Goal: Navigation & Orientation: Find specific page/section

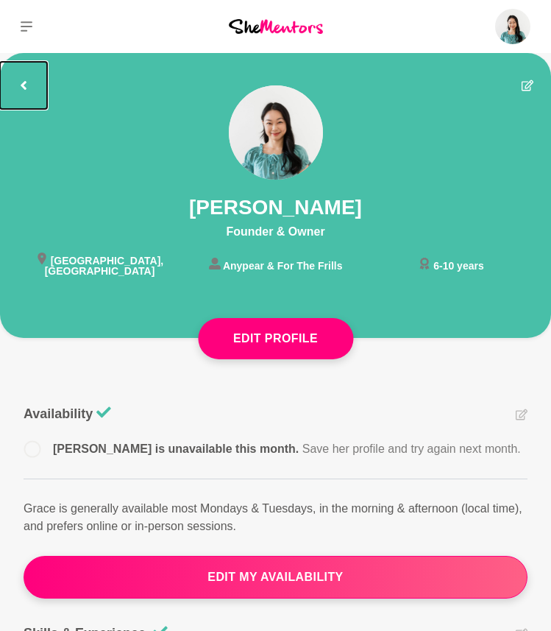
click at [28, 77] on button at bounding box center [23, 85] width 47 height 47
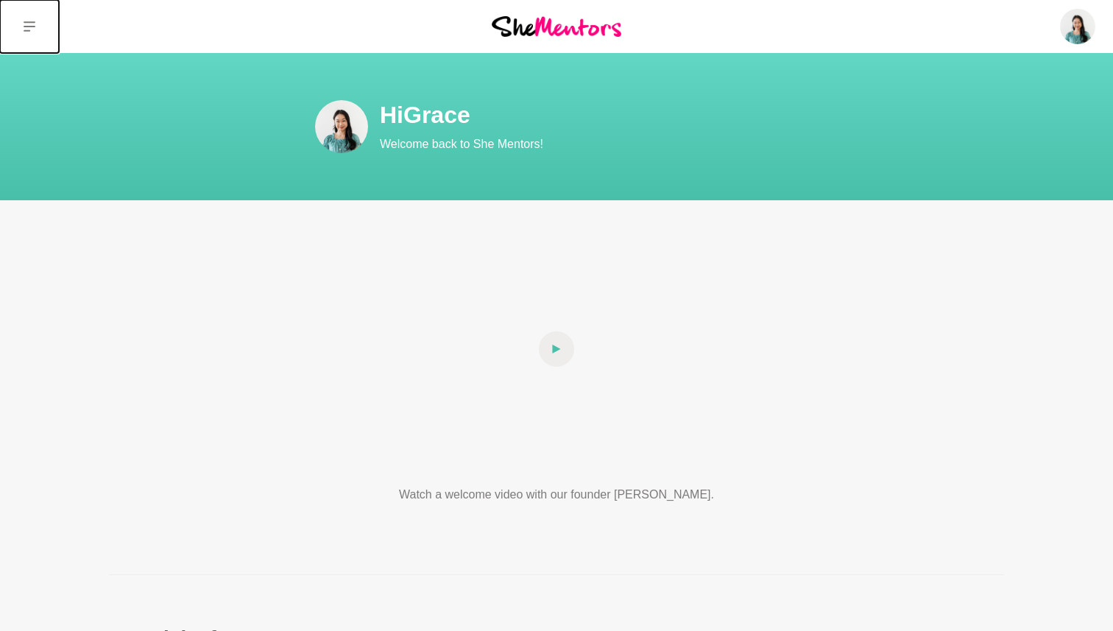
click at [36, 24] on button at bounding box center [29, 26] width 59 height 53
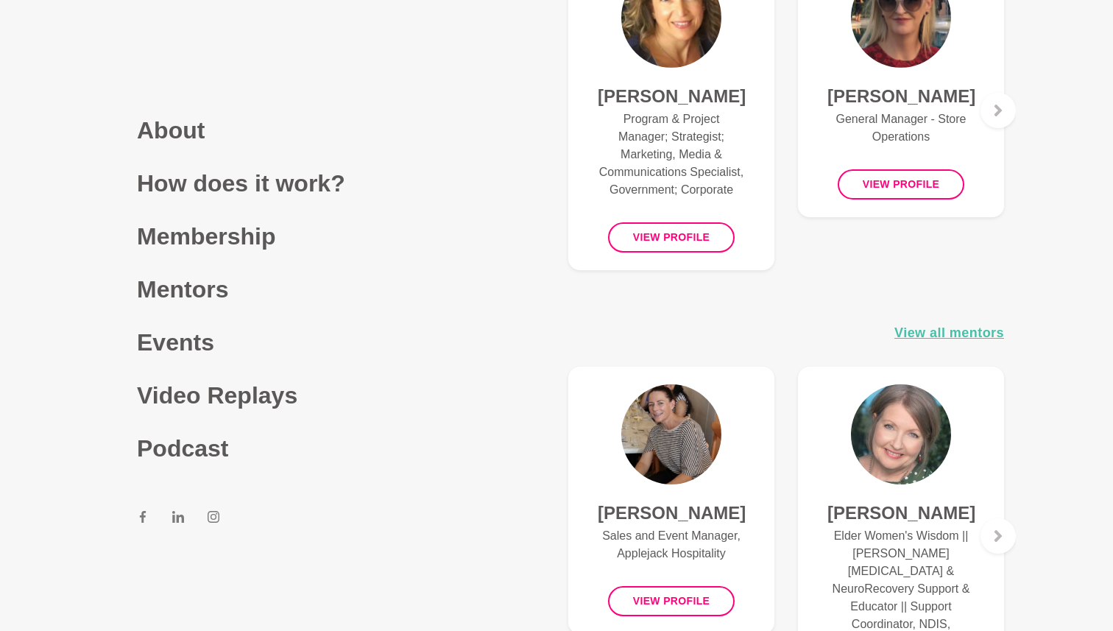
scroll to position [954, 0]
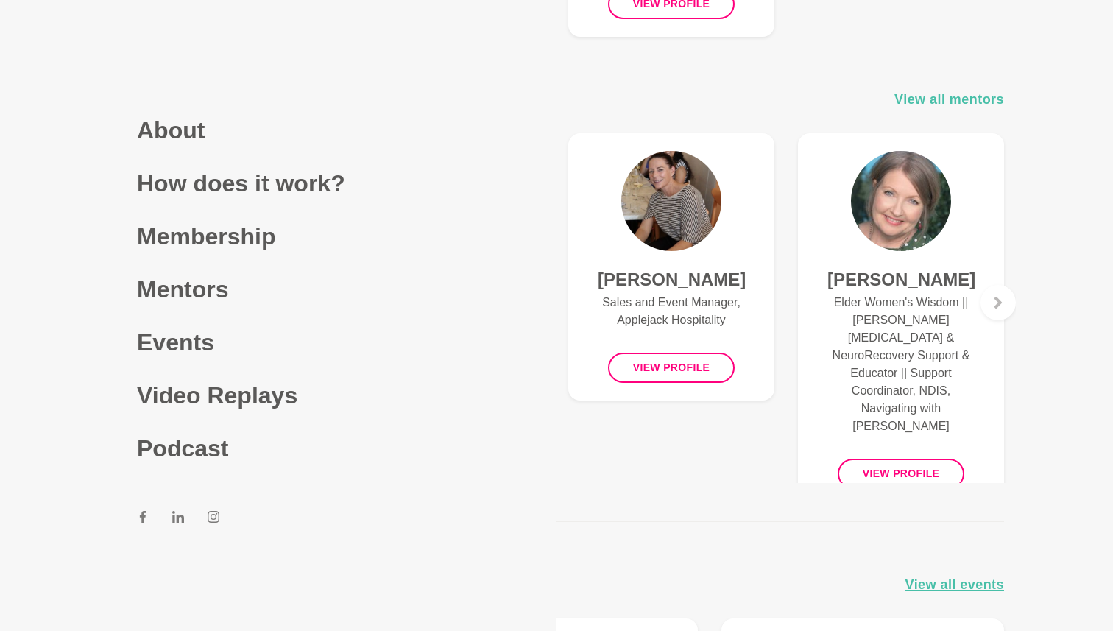
click at [550, 57] on main "Hi Grace Welcome back to She Mentors! Watch a welcome video with our founder Al…" at bounding box center [556, 572] width 1113 height 2946
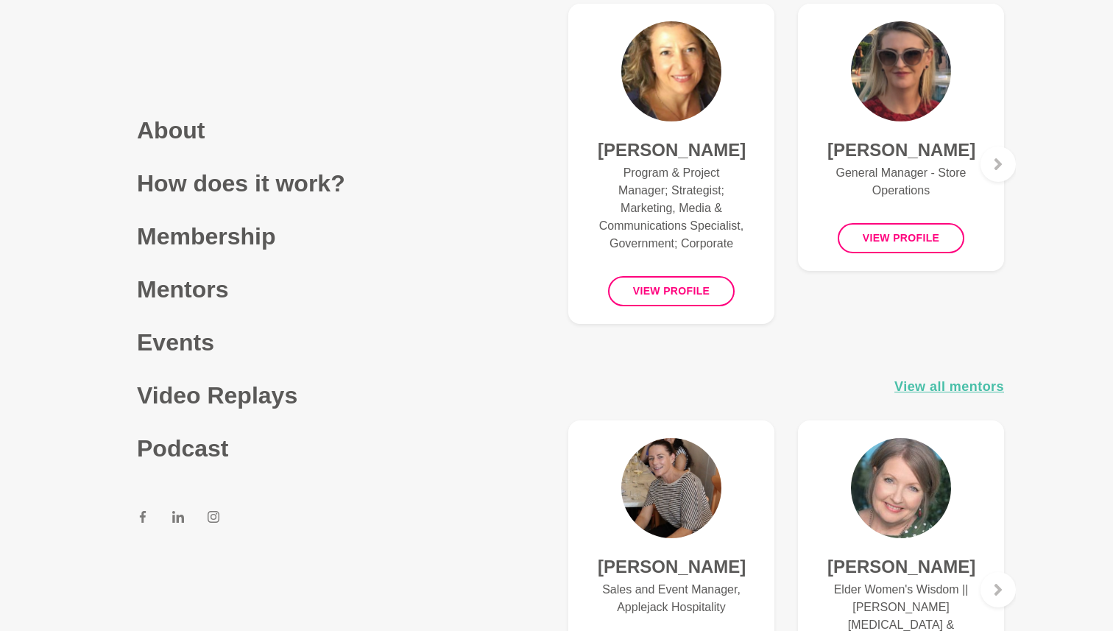
scroll to position [0, 0]
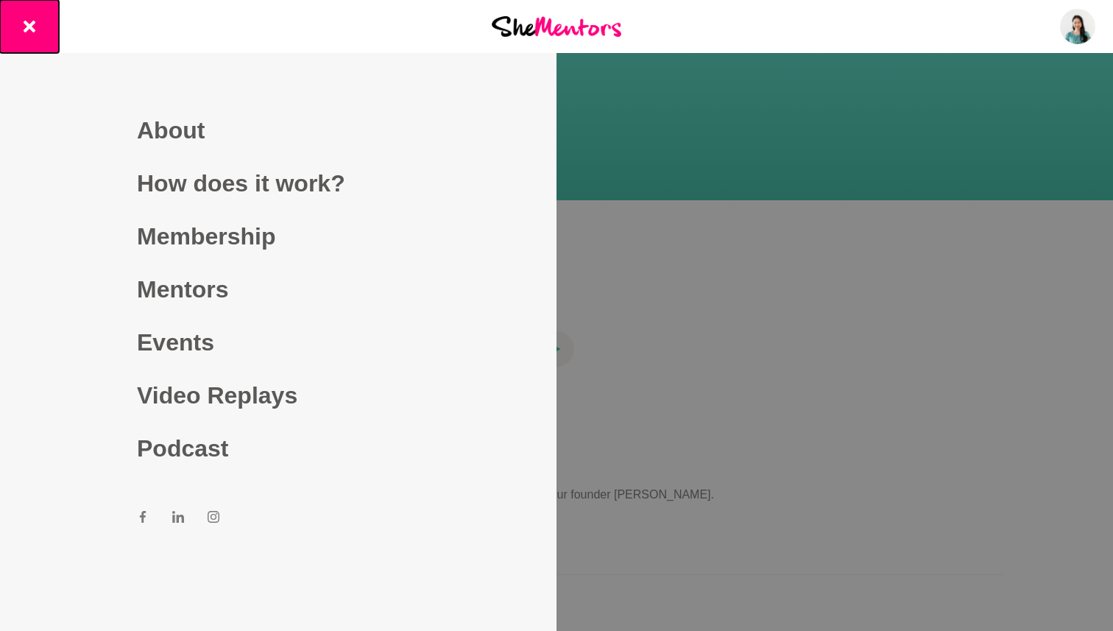
click at [30, 34] on button at bounding box center [29, 26] width 59 height 53
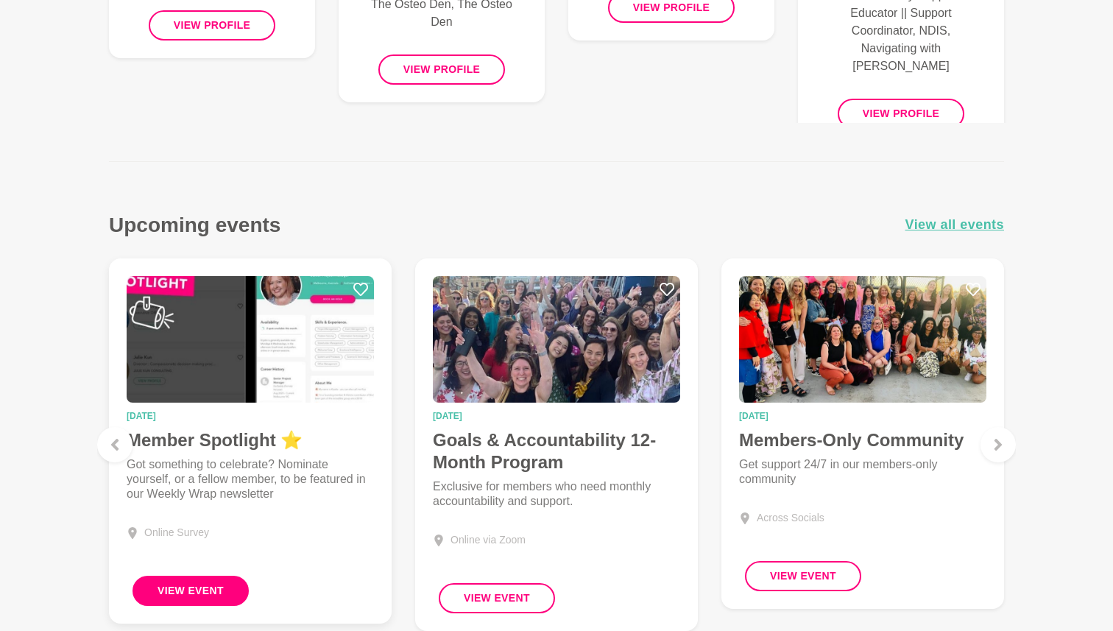
scroll to position [1258, 0]
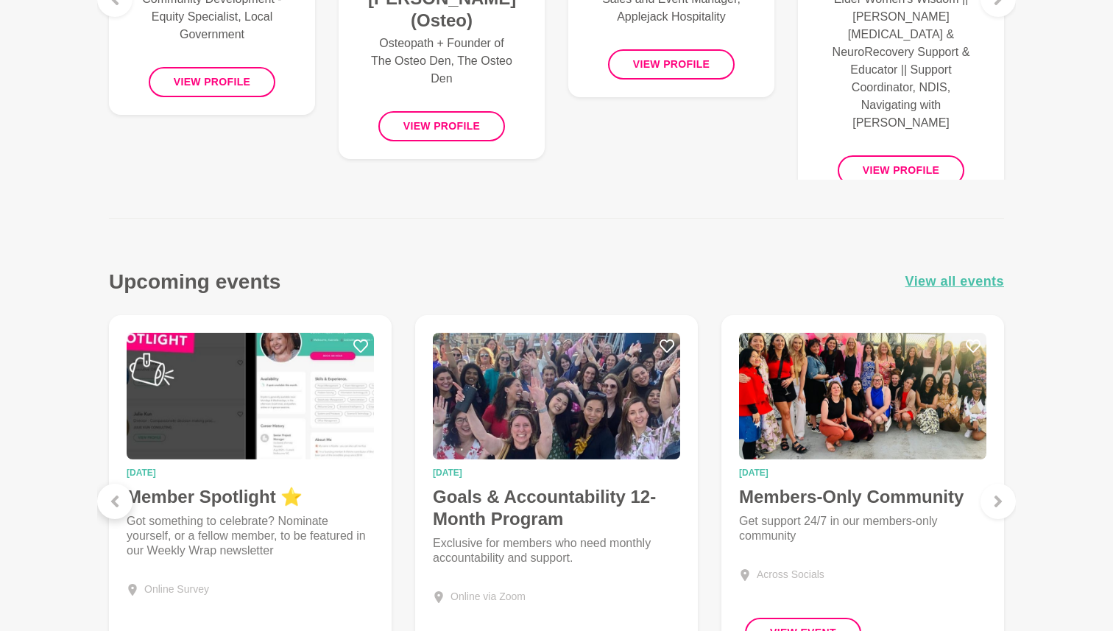
click at [118, 497] on icon at bounding box center [115, 501] width 12 height 12
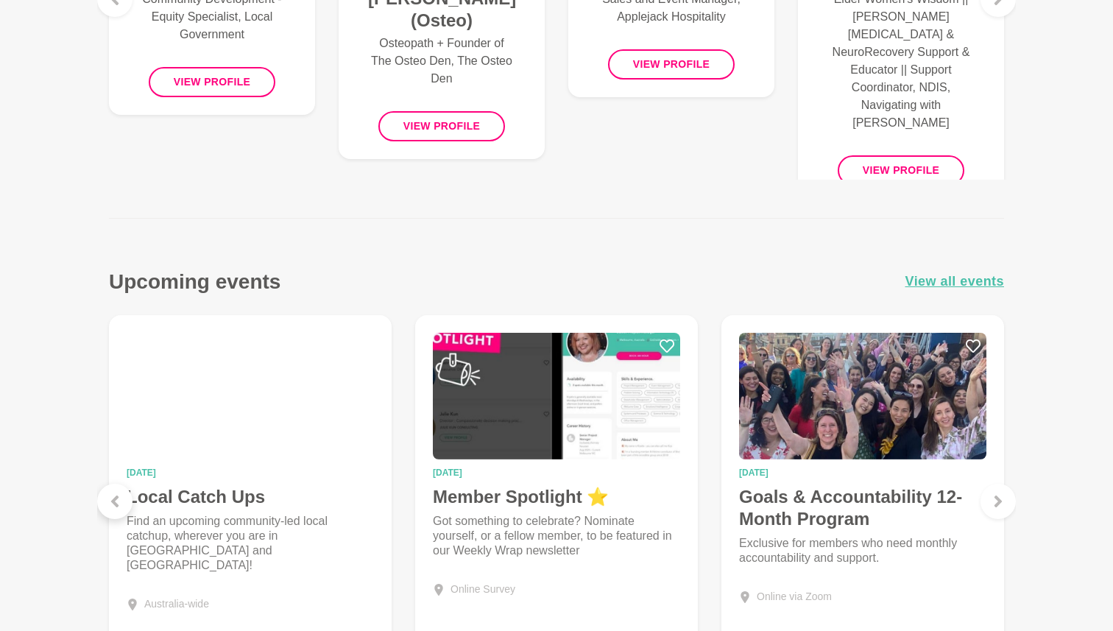
click at [118, 497] on icon at bounding box center [115, 501] width 12 height 12
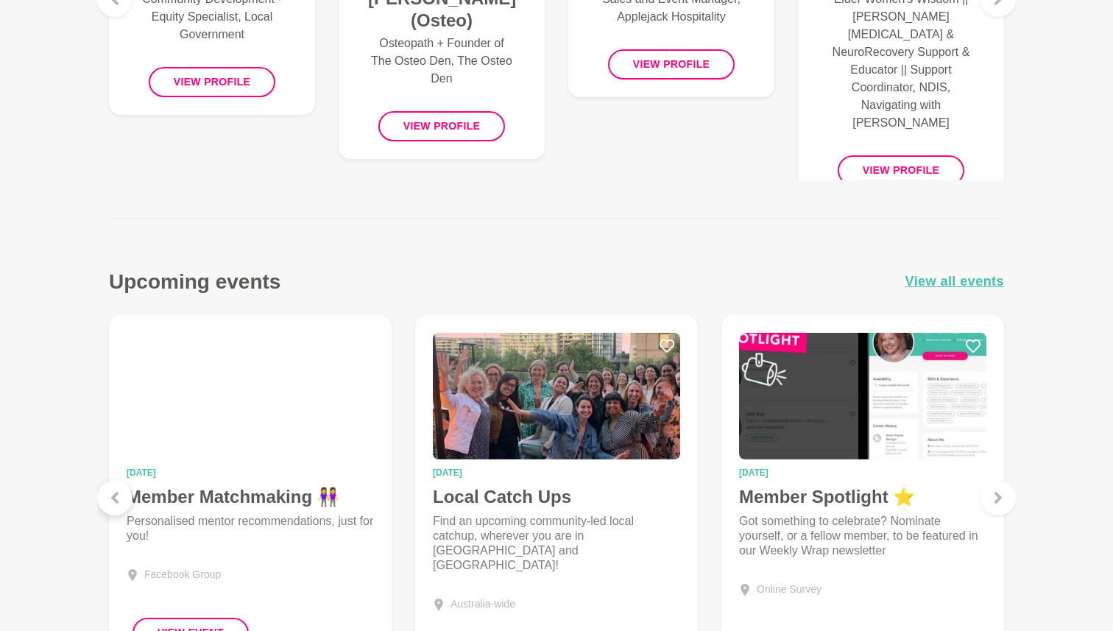
click at [118, 497] on icon at bounding box center [115, 498] width 12 height 12
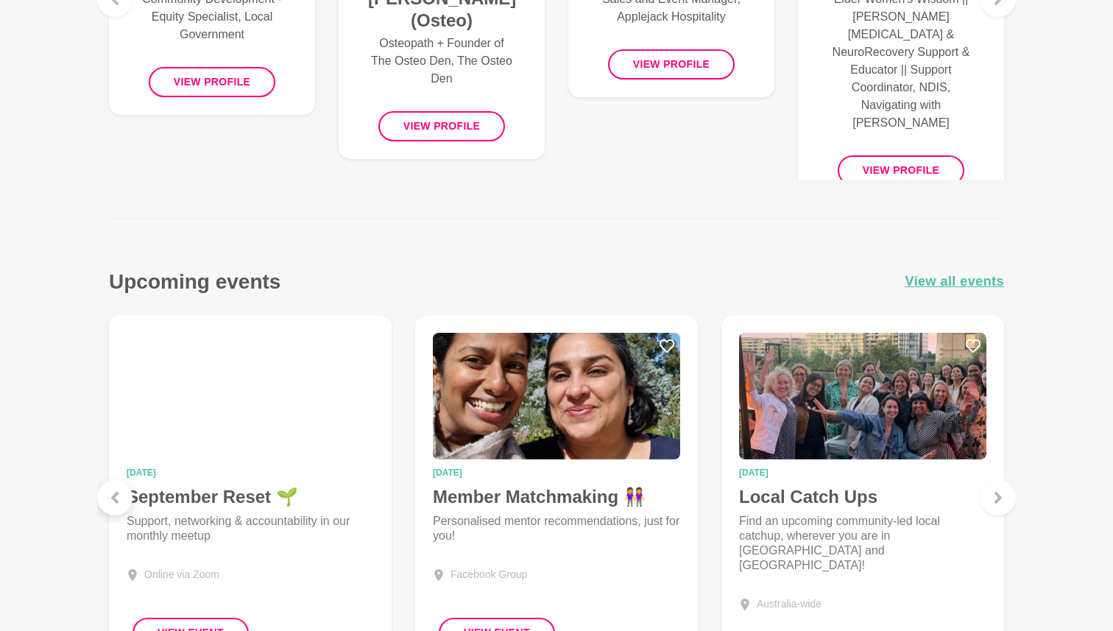
click at [118, 497] on icon at bounding box center [115, 498] width 12 height 12
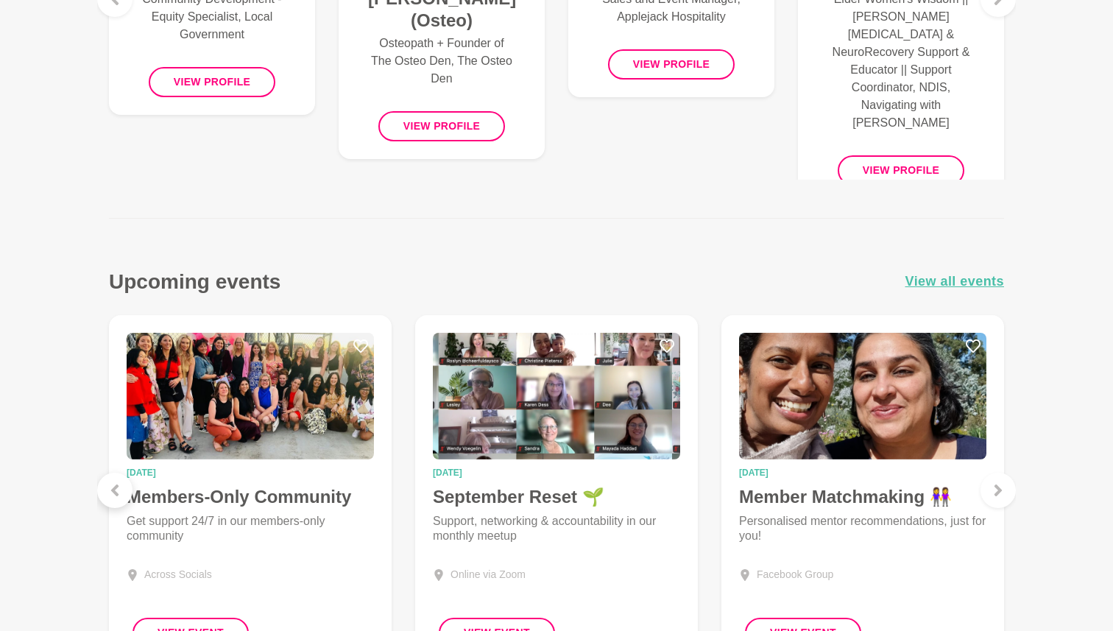
click at [118, 497] on div at bounding box center [114, 489] width 35 height 35
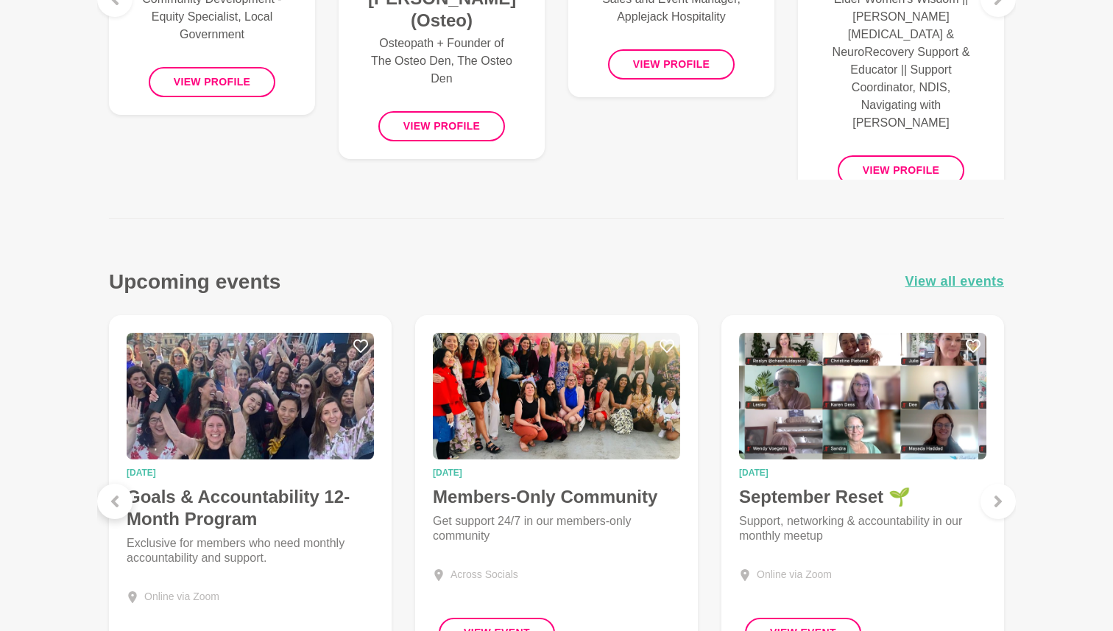
click at [118, 497] on icon at bounding box center [115, 501] width 12 height 12
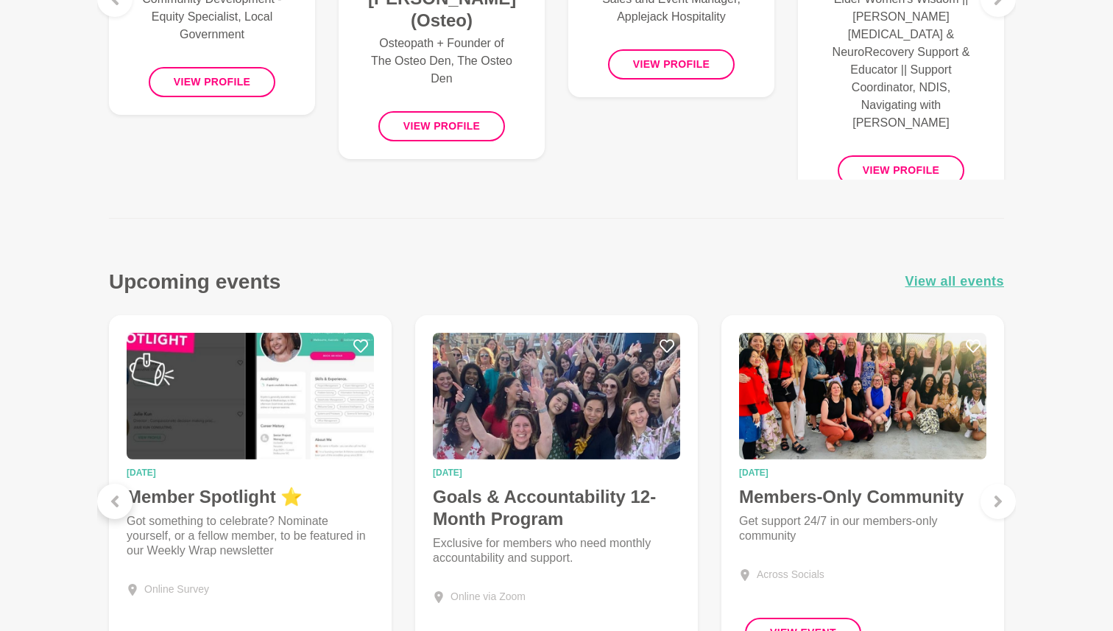
click at [118, 496] on icon at bounding box center [114, 501] width 7 height 12
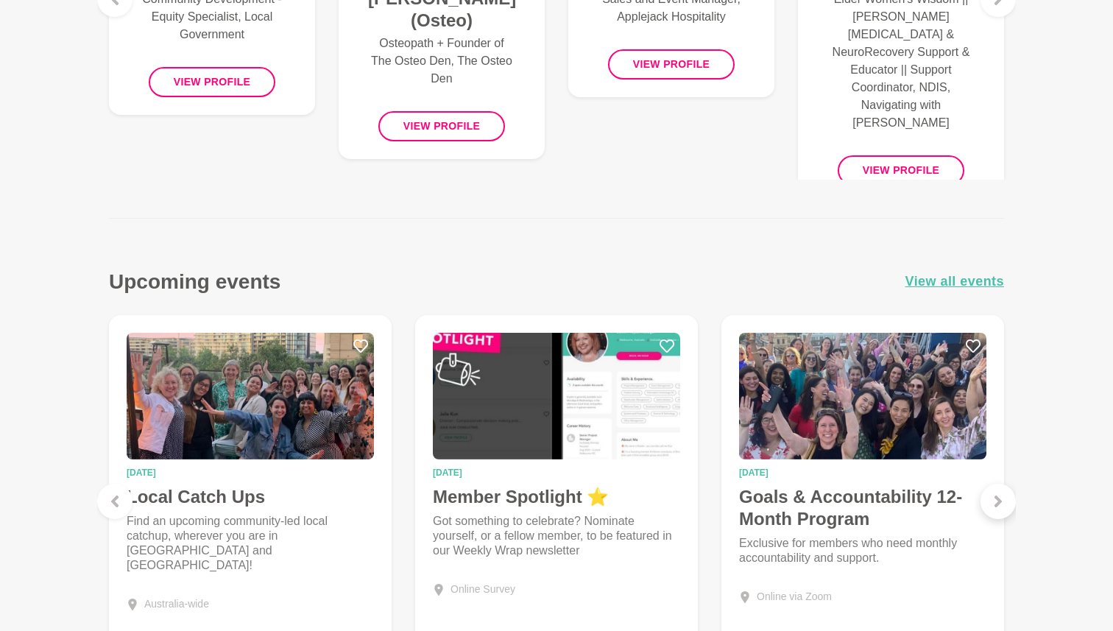
click at [550, 505] on icon at bounding box center [998, 501] width 12 height 12
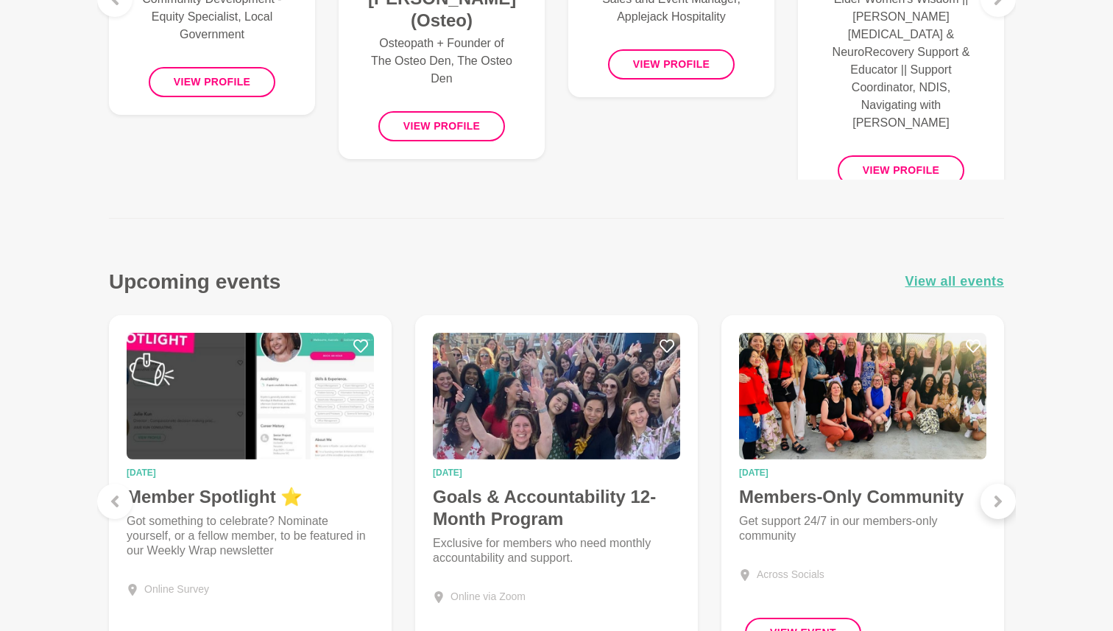
click at [550, 505] on icon at bounding box center [998, 501] width 12 height 12
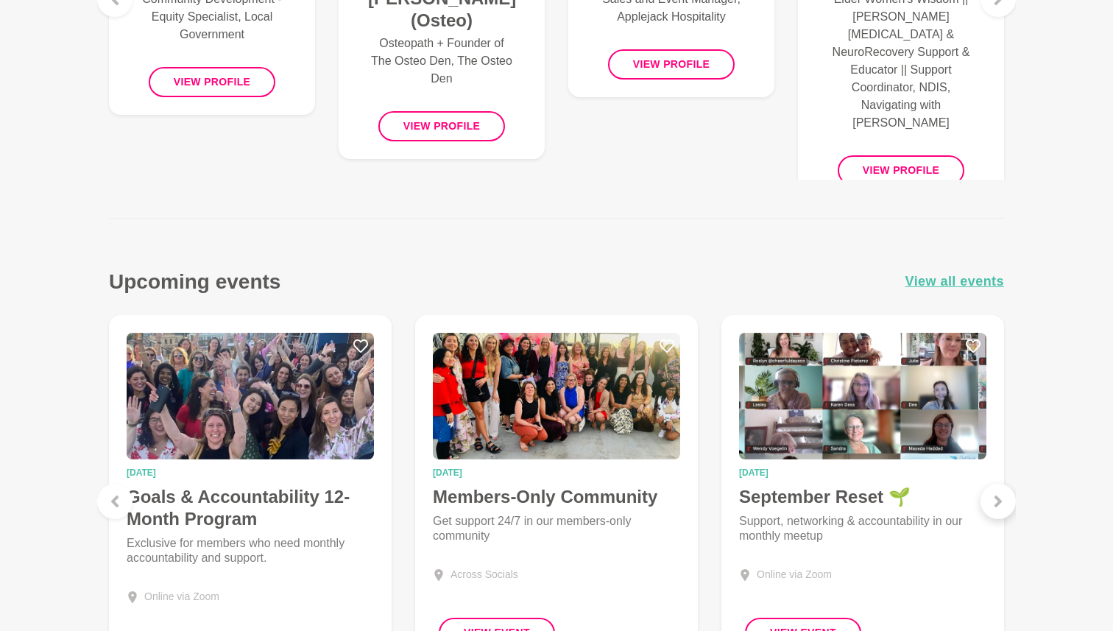
click at [550, 505] on icon at bounding box center [998, 501] width 12 height 12
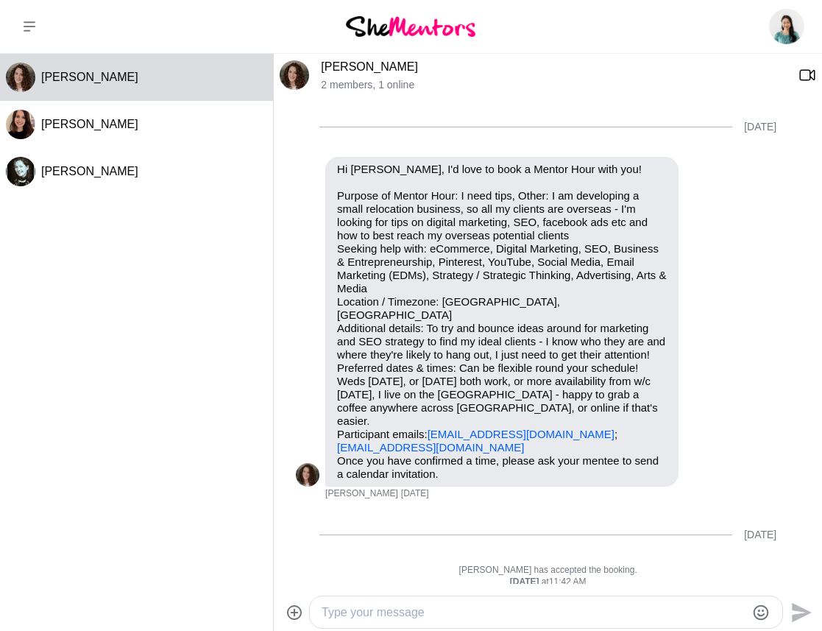
scroll to position [138, 0]
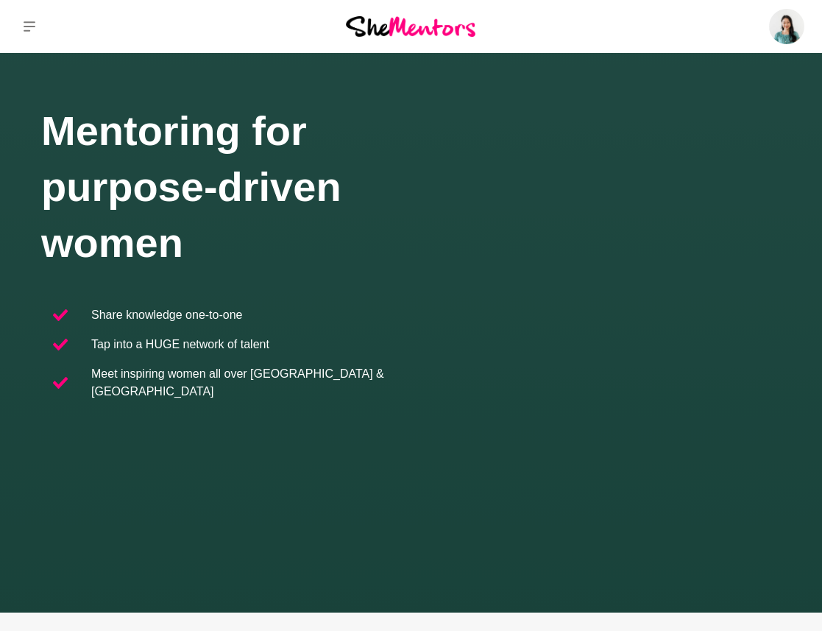
scroll to position [344, 0]
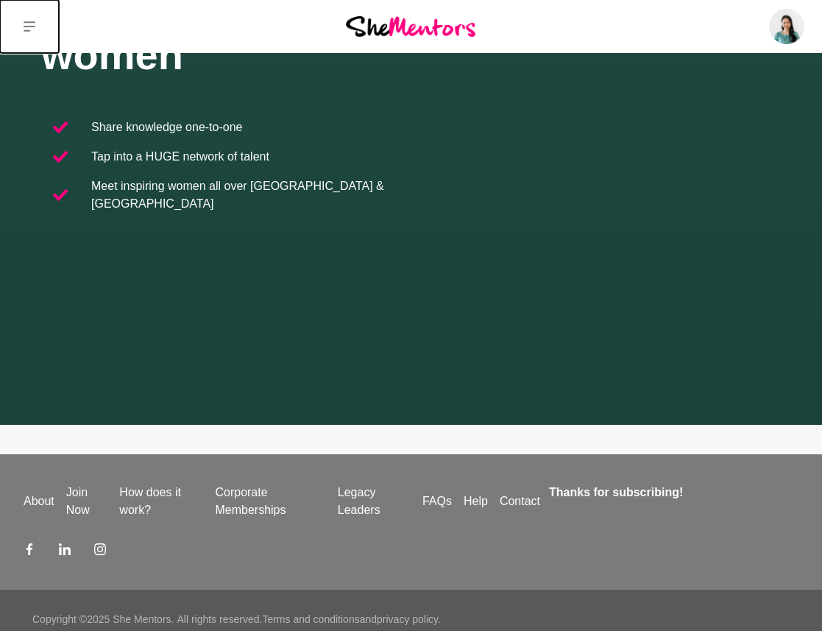
click at [27, 29] on icon at bounding box center [30, 27] width 12 height 12
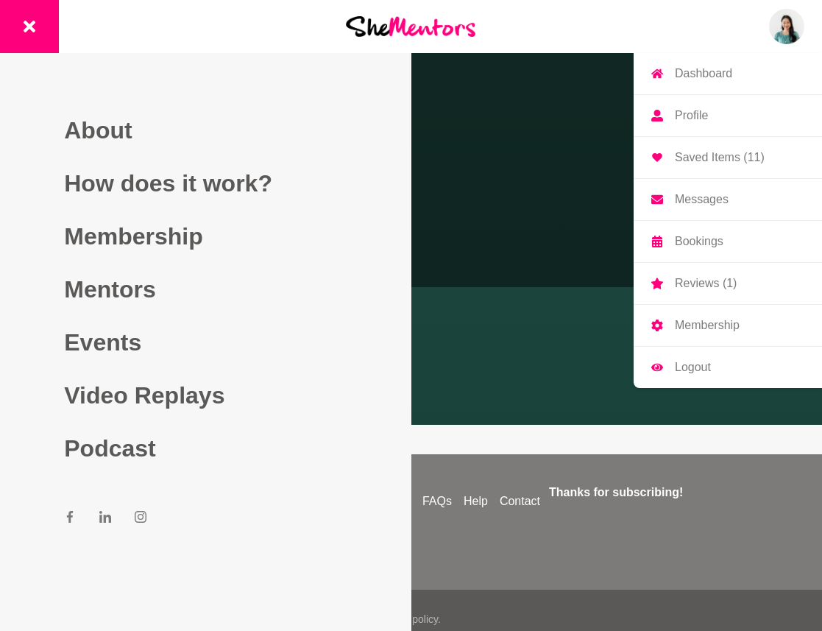
click at [689, 112] on p "Profile" at bounding box center [691, 116] width 33 height 12
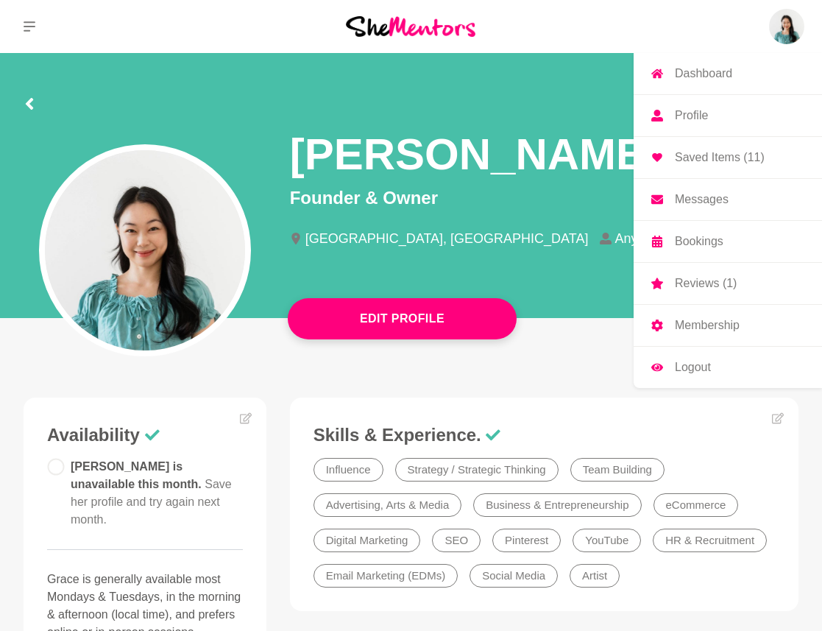
click at [680, 281] on p "Reviews (1)" at bounding box center [706, 283] width 62 height 12
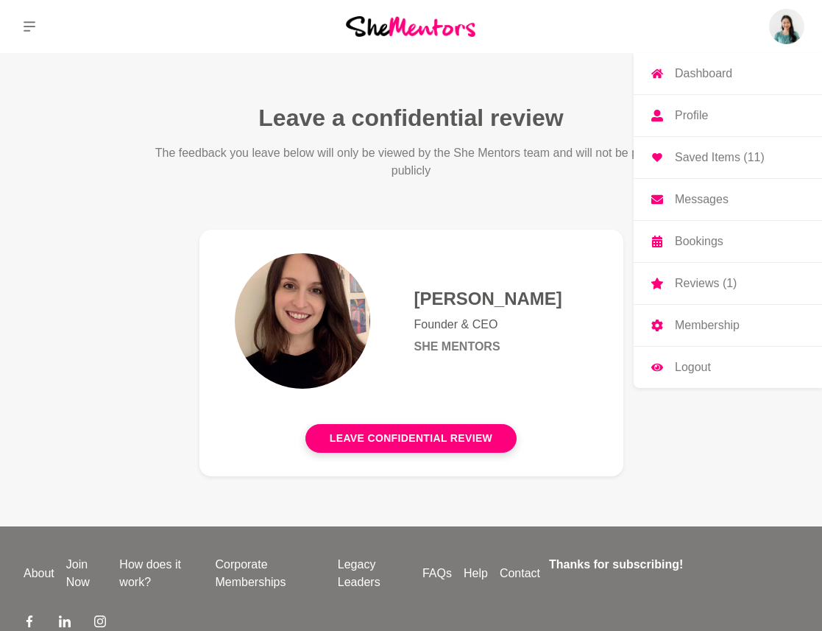
click at [702, 111] on p "Profile" at bounding box center [691, 116] width 33 height 12
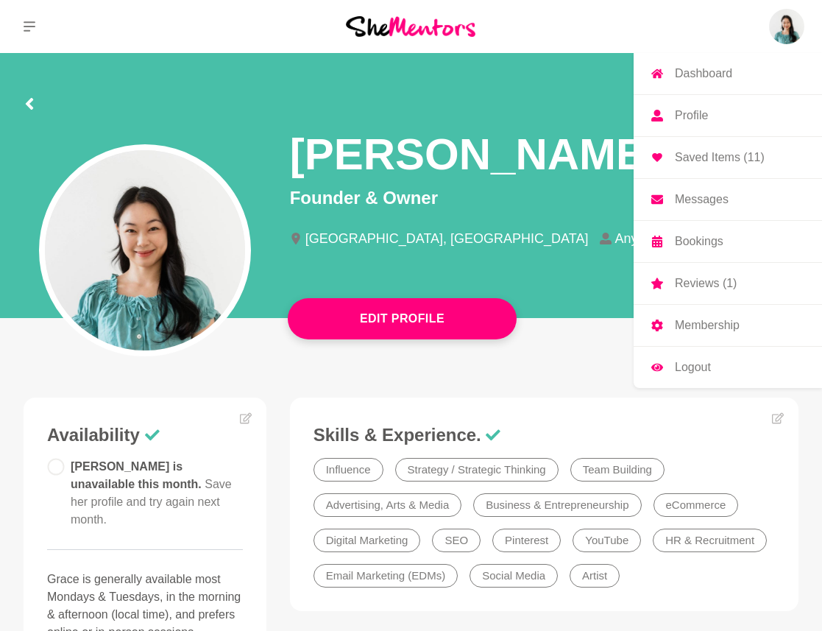
click at [681, 110] on p "Profile" at bounding box center [691, 116] width 33 height 12
click at [702, 314] on link "Membership" at bounding box center [728, 325] width 188 height 41
